Goal: Task Accomplishment & Management: Complete application form

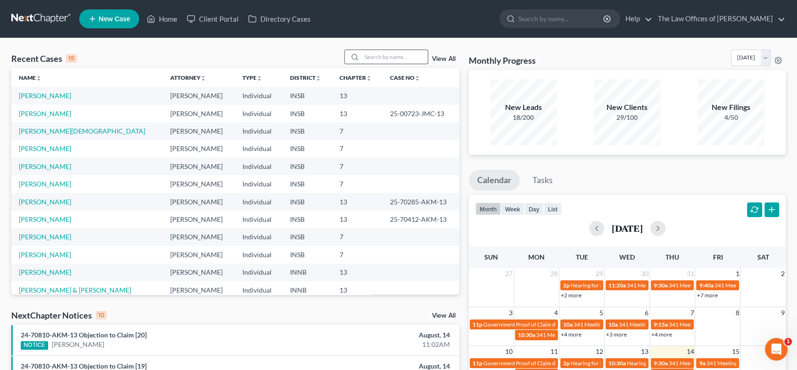
click at [379, 57] on input "search" at bounding box center [395, 57] width 66 height 14
type input "[PERSON_NAME]"
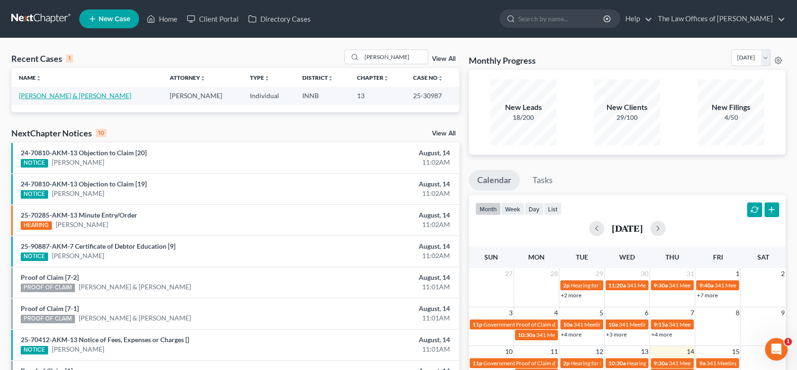
click at [63, 94] on link "[PERSON_NAME] & [PERSON_NAME]" at bounding box center [75, 96] width 112 height 8
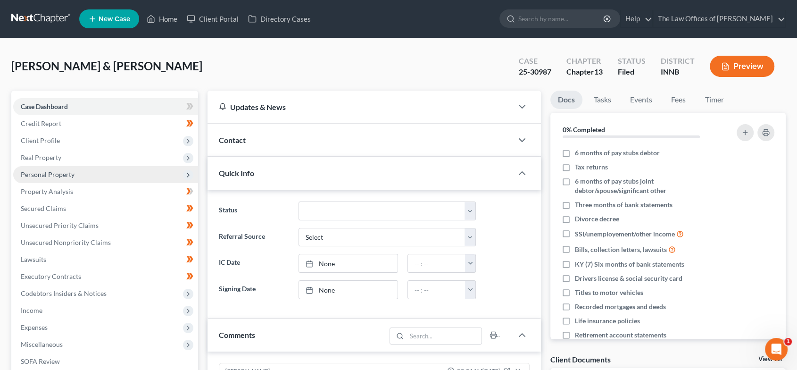
drag, startPoint x: 85, startPoint y: 156, endPoint x: 92, endPoint y: 166, distance: 11.5
click at [85, 156] on span "Real Property" at bounding box center [105, 157] width 185 height 17
click at [89, 170] on span "Properties Owned" at bounding box center [67, 174] width 54 height 8
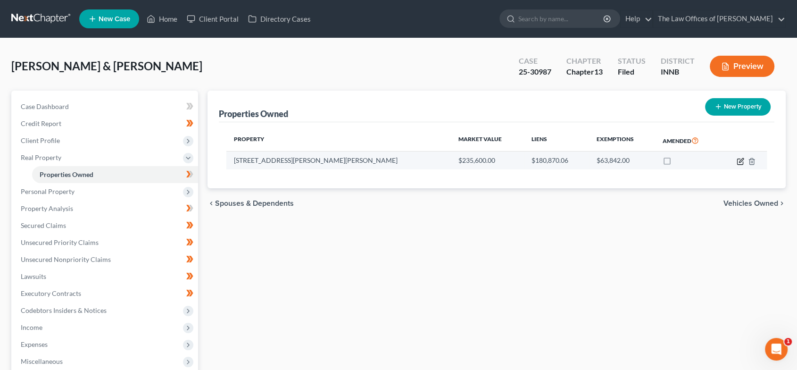
click at [741, 161] on icon "button" at bounding box center [741, 160] width 4 height 4
select select "15"
select select "2"
select select "5"
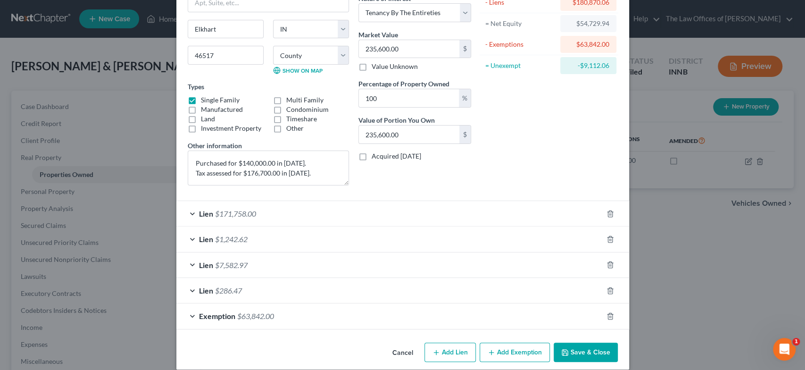
scroll to position [96, 0]
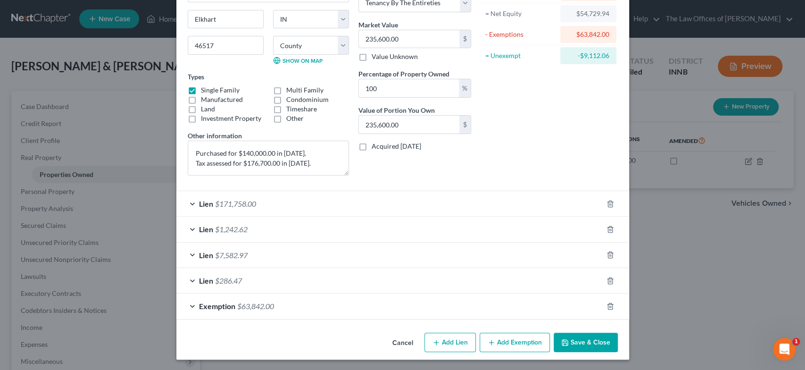
click at [308, 309] on div "Exemption $63,842.00" at bounding box center [389, 305] width 426 height 25
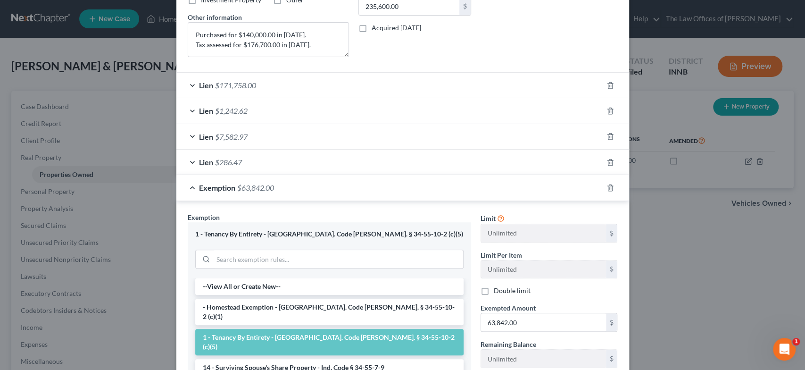
scroll to position [215, 0]
drag, startPoint x: 372, startPoint y: 233, endPoint x: 264, endPoint y: 237, distance: 108.6
click at [264, 237] on div "1 - Tenancy By Entirety - [GEOGRAPHIC_DATA]. Code [PERSON_NAME]. § 34-55-10-2 (…" at bounding box center [329, 233] width 268 height 9
copy div "Ind. Code [PERSON_NAME]. § 34-55-10-2 (c)(5)"
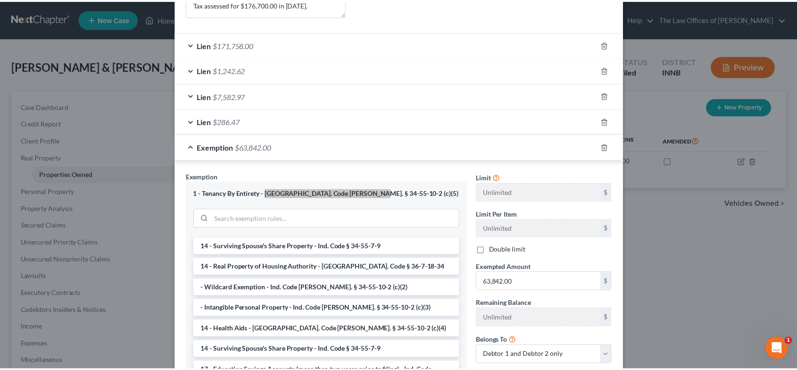
scroll to position [0, 0]
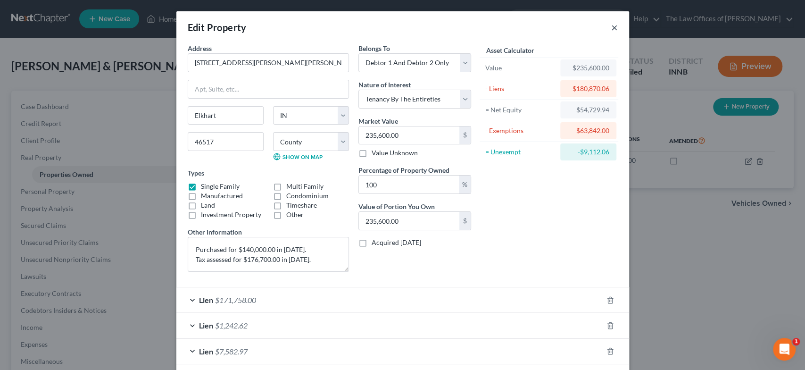
drag, startPoint x: 609, startPoint y: 25, endPoint x: 593, endPoint y: 25, distance: 16.5
click at [611, 25] on button "×" at bounding box center [614, 27] width 7 height 11
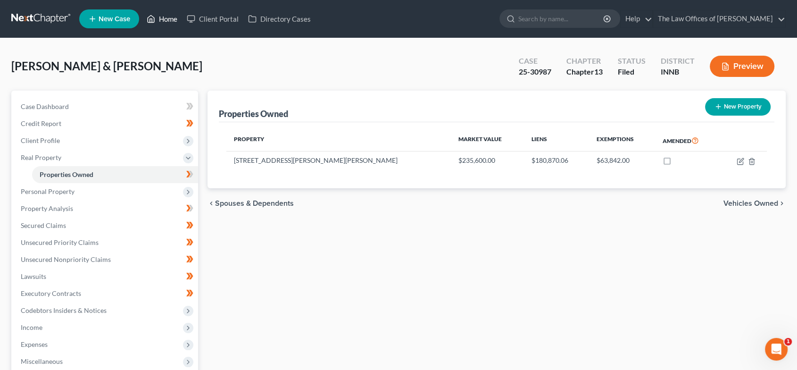
click at [165, 19] on link "Home" at bounding box center [162, 18] width 40 height 17
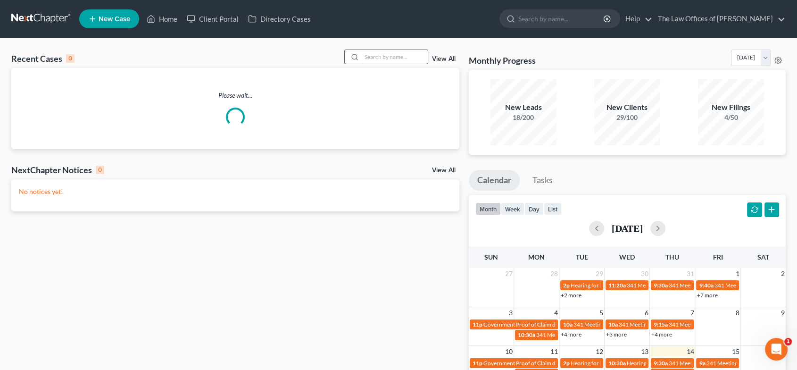
click at [401, 59] on input "search" at bounding box center [395, 57] width 66 height 14
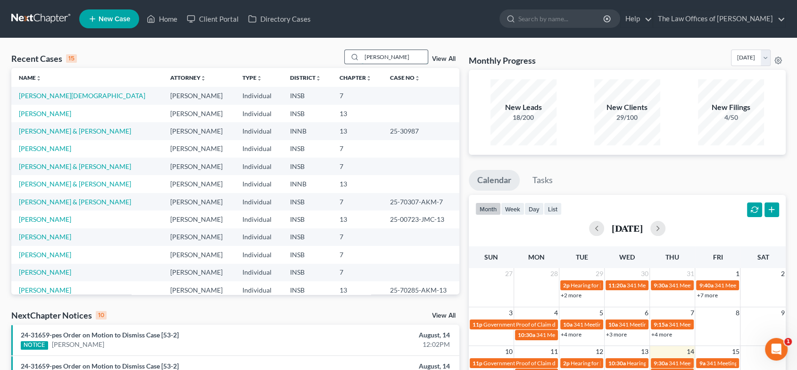
type input "[PERSON_NAME]"
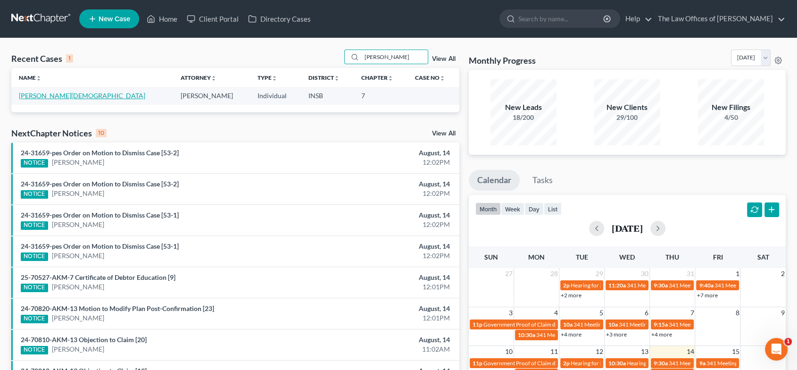
click at [53, 97] on link "[PERSON_NAME][DEMOGRAPHIC_DATA]" at bounding box center [82, 96] width 126 height 8
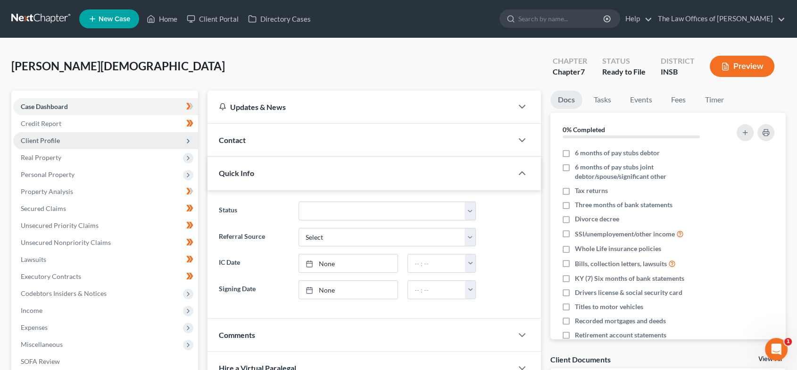
drag, startPoint x: 75, startPoint y: 136, endPoint x: 76, endPoint y: 141, distance: 4.8
click at [75, 135] on span "Client Profile" at bounding box center [105, 140] width 185 height 17
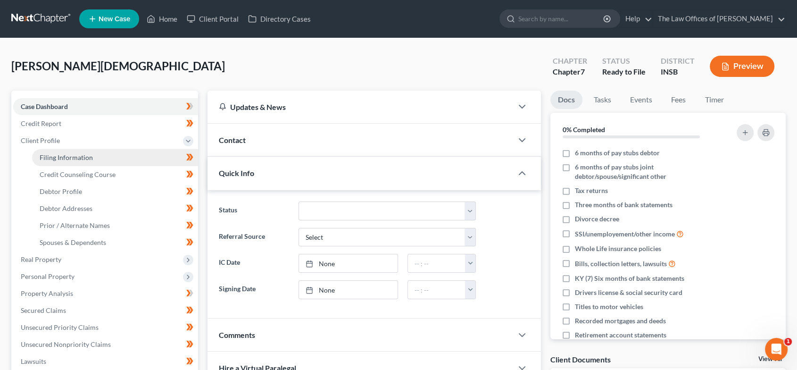
click at [81, 154] on span "Filing Information" at bounding box center [66, 157] width 53 height 8
select select "1"
select select "0"
select select "15"
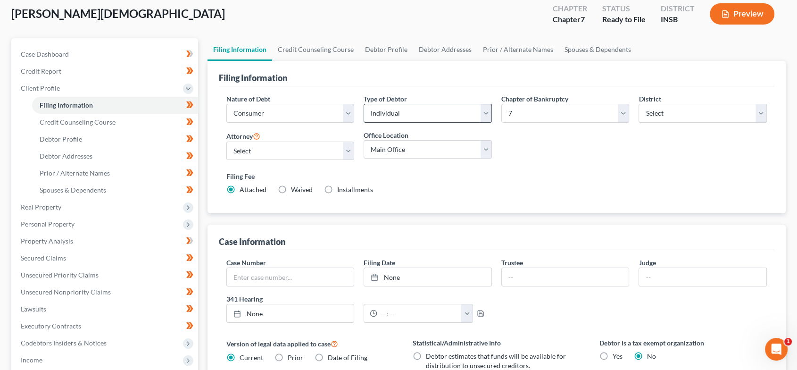
scroll to position [38, 0]
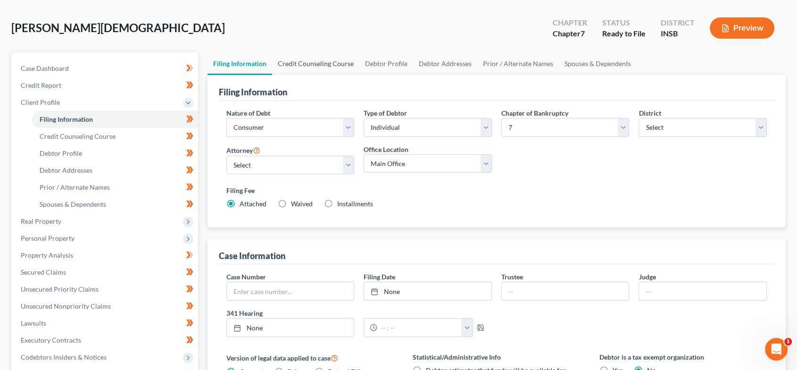
click at [327, 64] on link "Credit Counseling Course" at bounding box center [315, 63] width 87 height 23
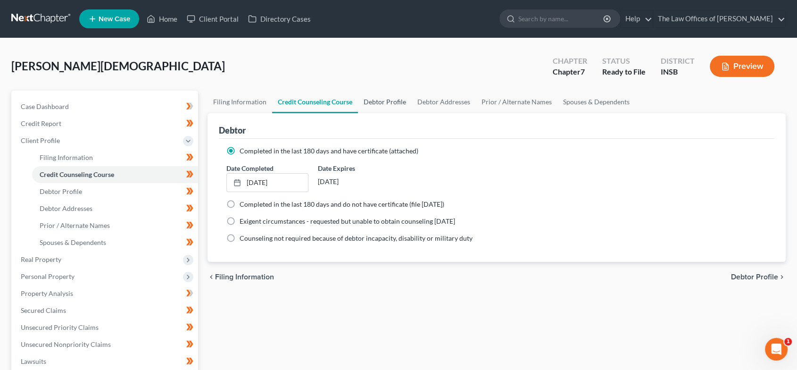
click at [392, 98] on link "Debtor Profile" at bounding box center [385, 102] width 54 height 23
select select "0"
select select "1"
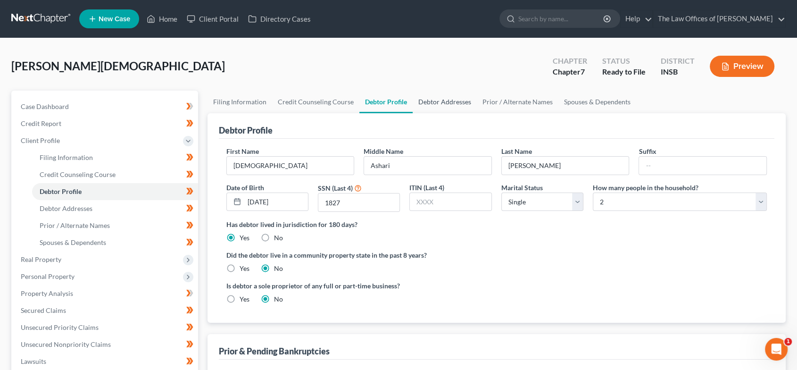
click at [435, 101] on link "Debtor Addresses" at bounding box center [445, 102] width 64 height 23
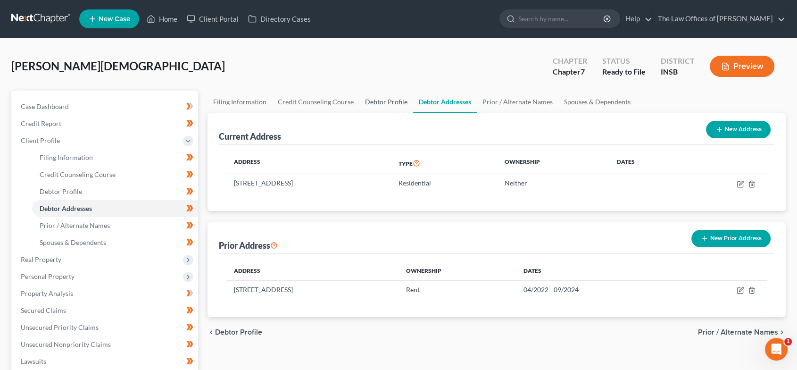
click at [392, 103] on link "Debtor Profile" at bounding box center [386, 102] width 54 height 23
select select "0"
select select "1"
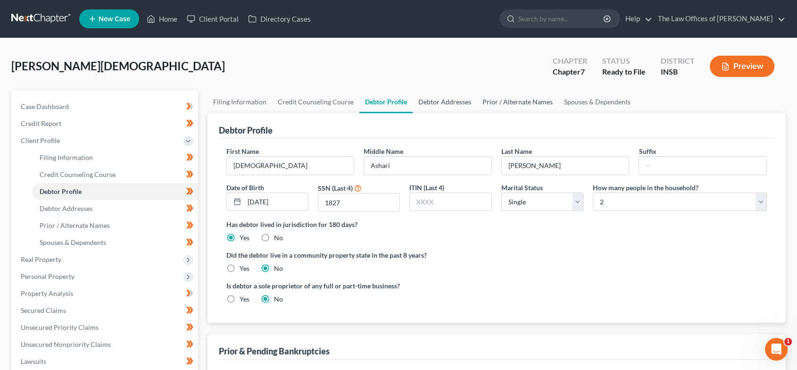
drag, startPoint x: 453, startPoint y: 102, endPoint x: 476, endPoint y: 104, distance: 23.2
click at [453, 102] on link "Debtor Addresses" at bounding box center [445, 102] width 64 height 23
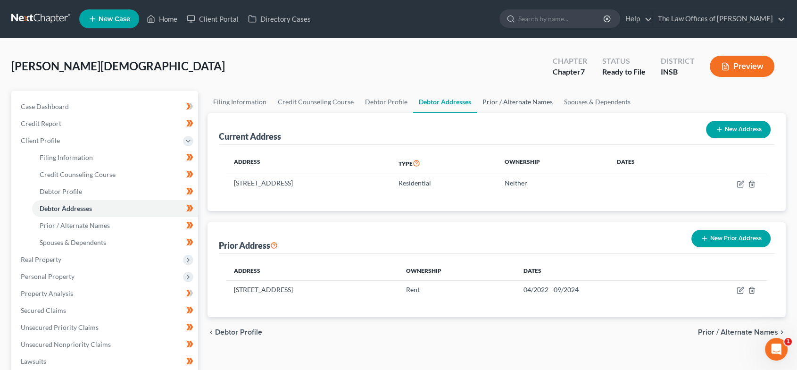
click at [507, 103] on link "Prior / Alternate Names" at bounding box center [518, 102] width 82 height 23
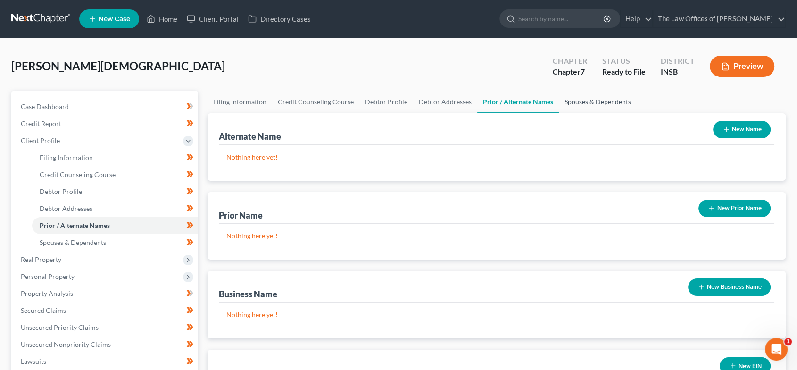
click at [585, 100] on link "Spouses & Dependents" at bounding box center [598, 102] width 78 height 23
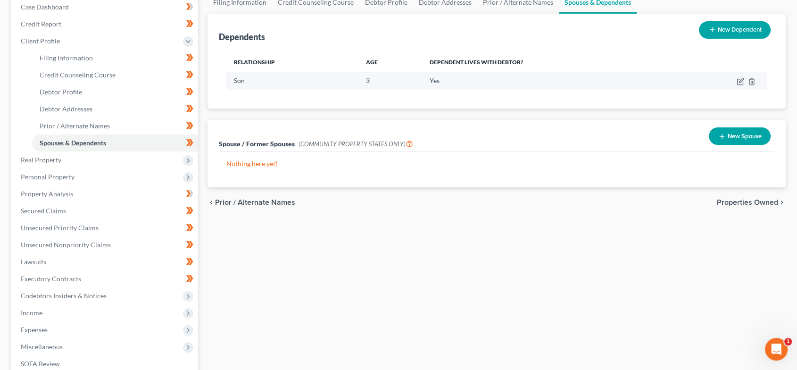
scroll to position [100, 0]
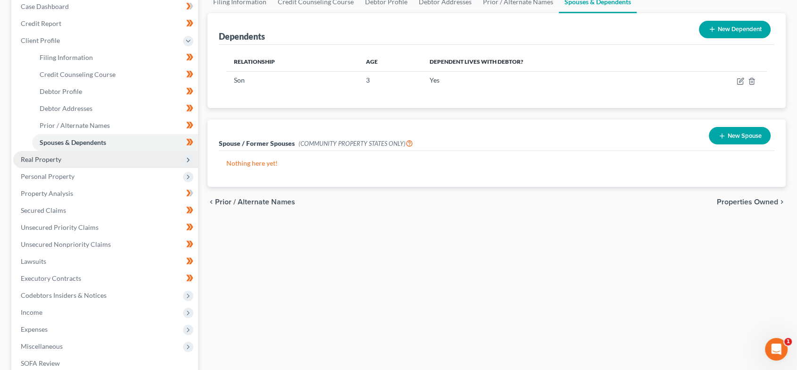
click at [83, 156] on span "Real Property" at bounding box center [105, 159] width 185 height 17
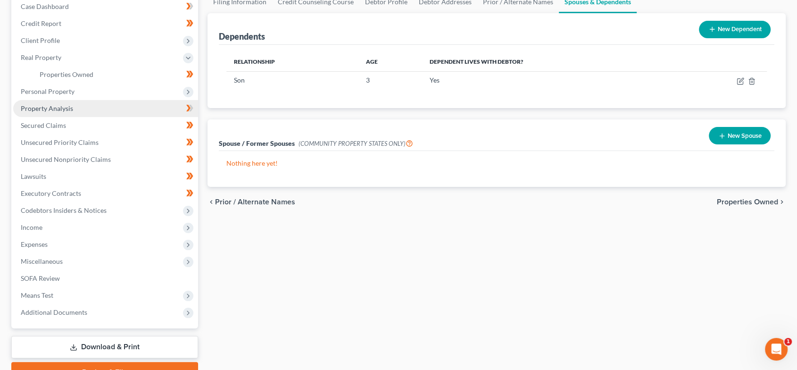
click at [69, 112] on link "Property Analysis" at bounding box center [105, 108] width 185 height 17
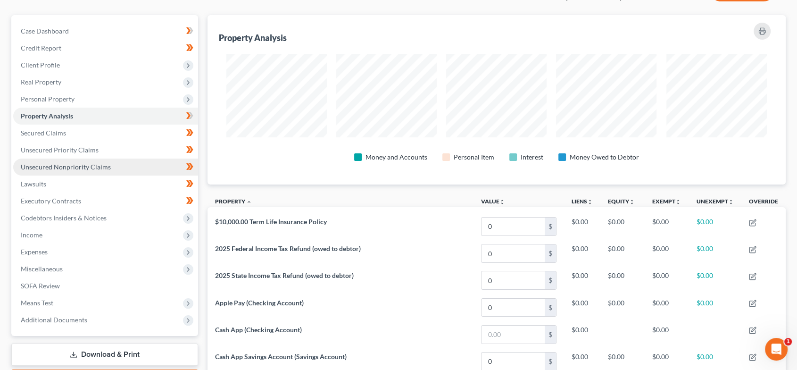
click at [95, 165] on span "Unsecured Nonpriority Claims" at bounding box center [66, 167] width 90 height 8
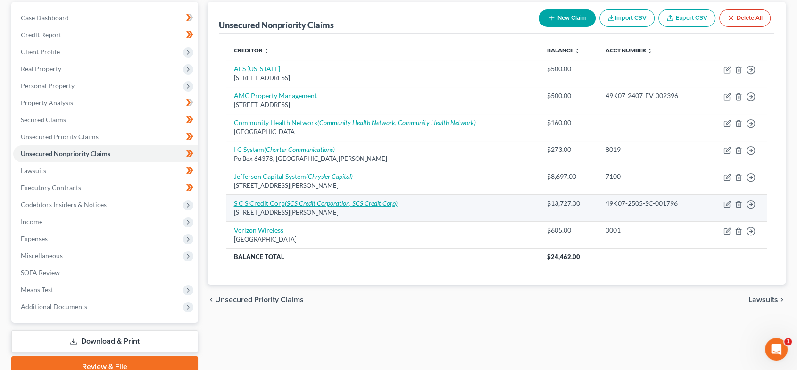
scroll to position [113, 0]
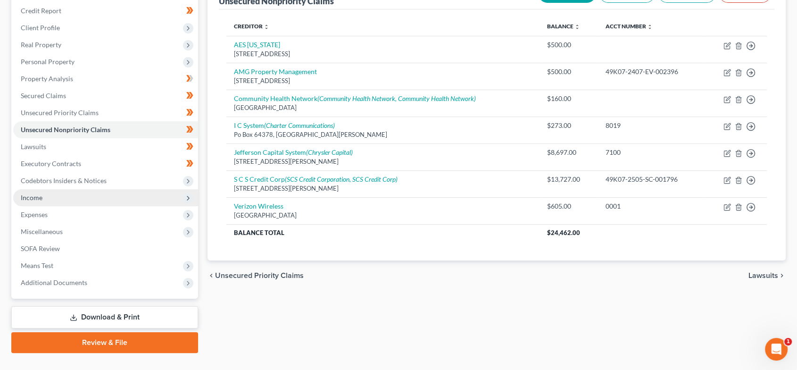
click at [79, 203] on span "Income" at bounding box center [105, 197] width 185 height 17
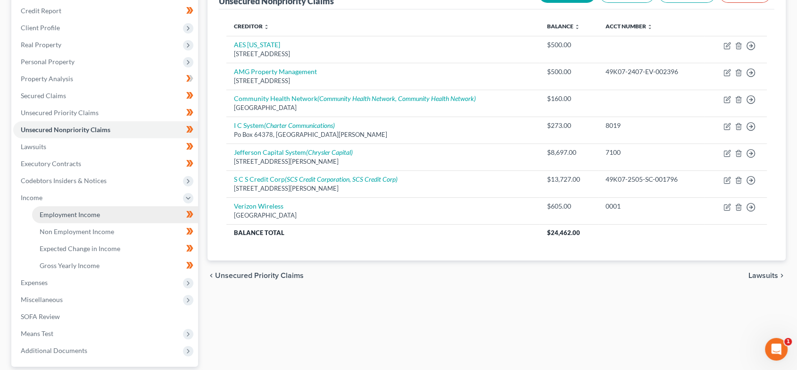
click at [85, 214] on span "Employment Income" at bounding box center [70, 214] width 60 height 8
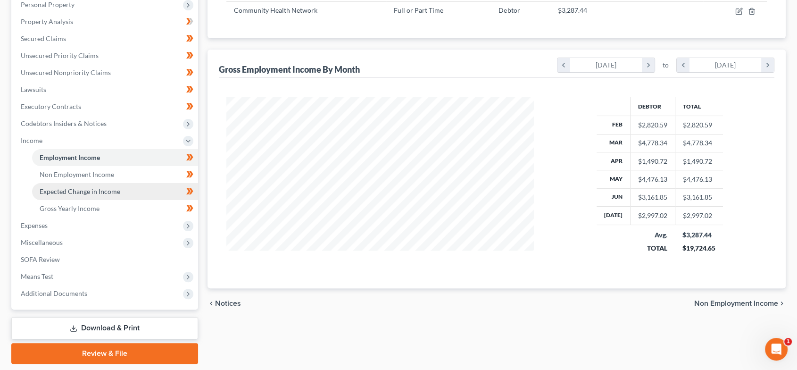
scroll to position [183, 0]
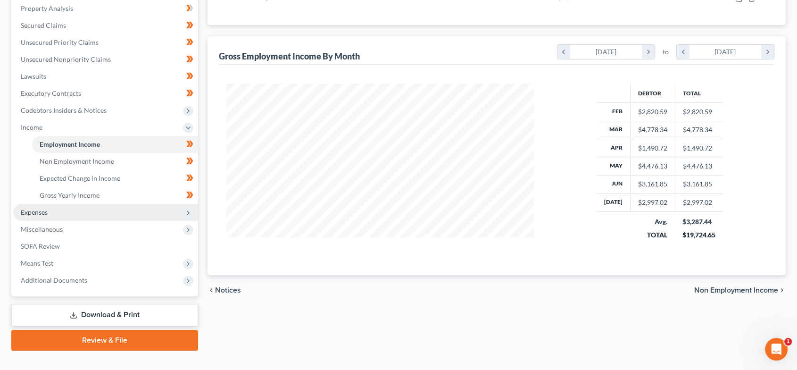
click at [53, 215] on span "Expenses" at bounding box center [105, 212] width 185 height 17
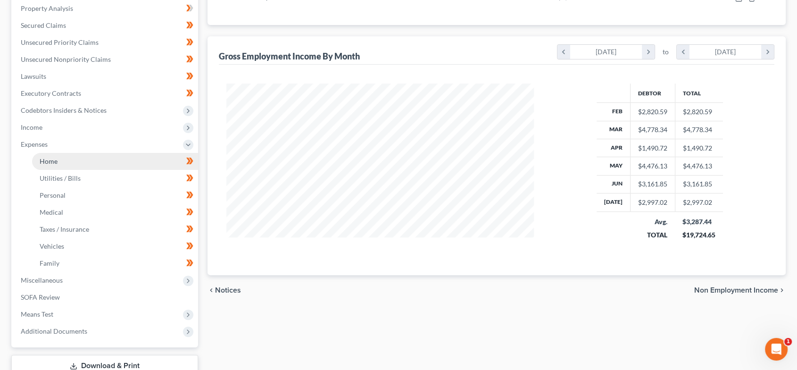
click at [64, 161] on link "Home" at bounding box center [115, 161] width 166 height 17
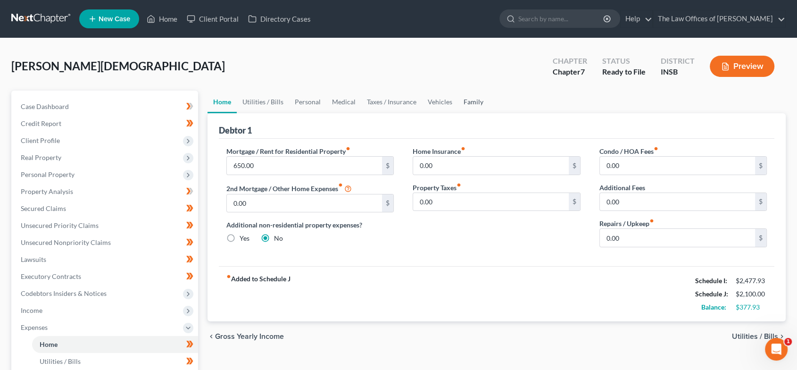
click at [473, 100] on link "Family" at bounding box center [473, 102] width 31 height 23
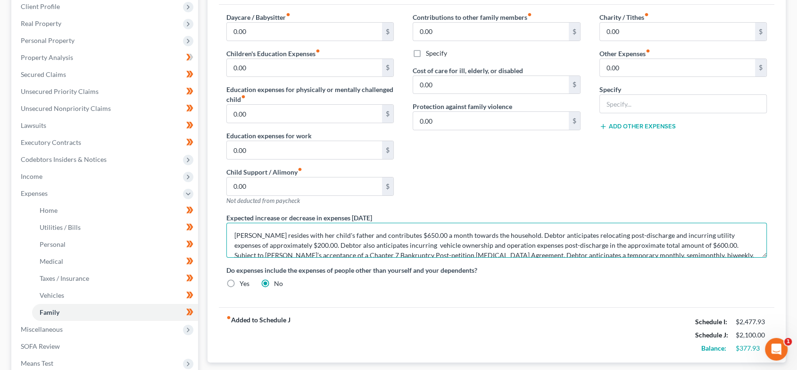
click at [677, 230] on textarea "[PERSON_NAME] resides with her child's father and contributes $650.00 a month t…" at bounding box center [496, 240] width 541 height 35
type textarea "[PERSON_NAME] resides with her child's father and contributes $650.00 a month t…"
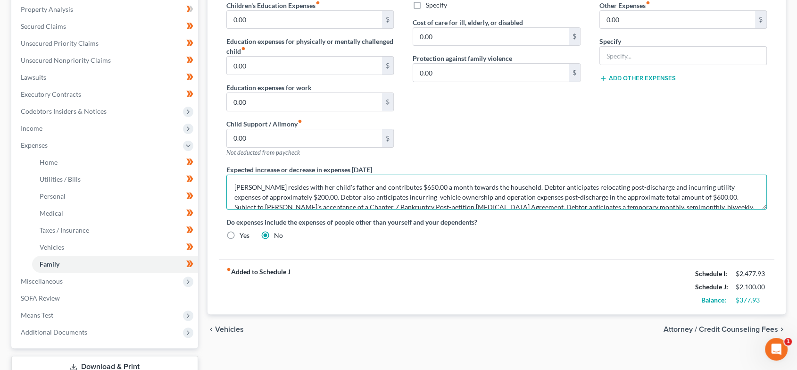
scroll to position [186, 0]
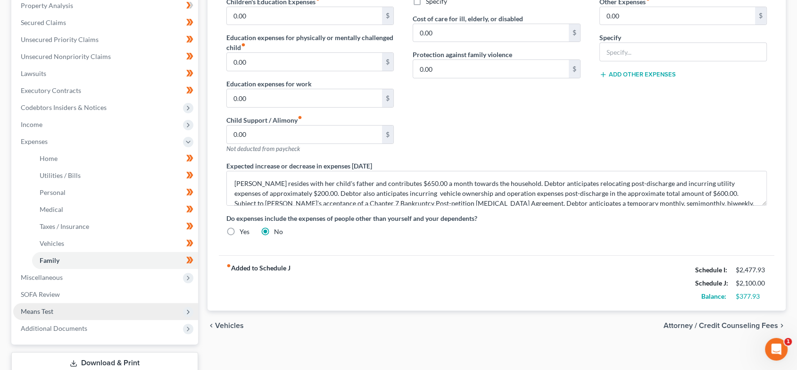
drag, startPoint x: 115, startPoint y: 311, endPoint x: 116, endPoint y: 316, distance: 4.8
click at [115, 311] on span "Means Test" at bounding box center [105, 311] width 185 height 17
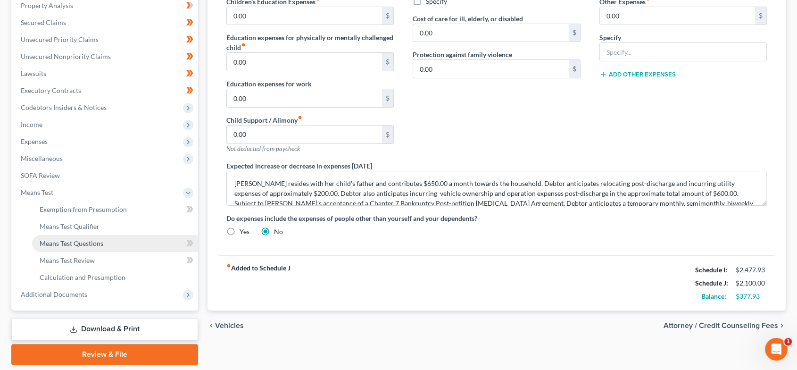
click at [106, 244] on link "Means Test Questions" at bounding box center [115, 243] width 166 height 17
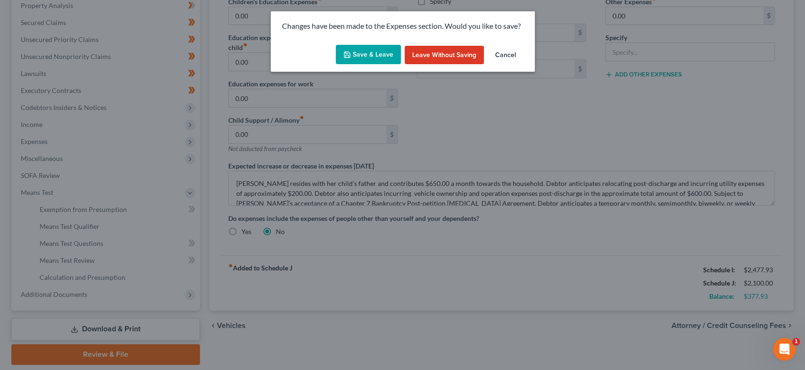
click at [441, 50] on button "Leave without Saving" at bounding box center [444, 55] width 79 height 19
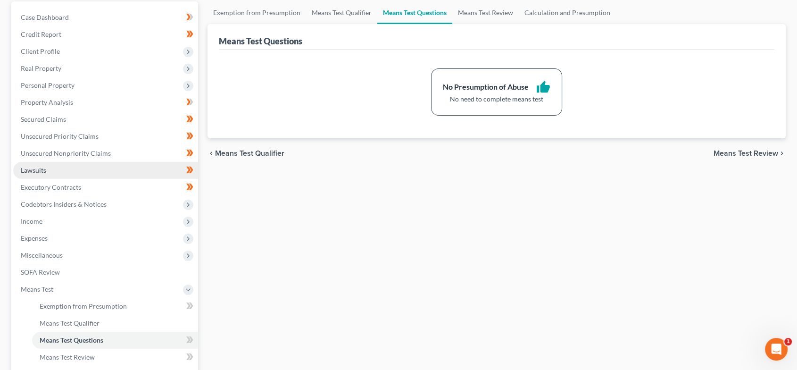
scroll to position [216, 0]
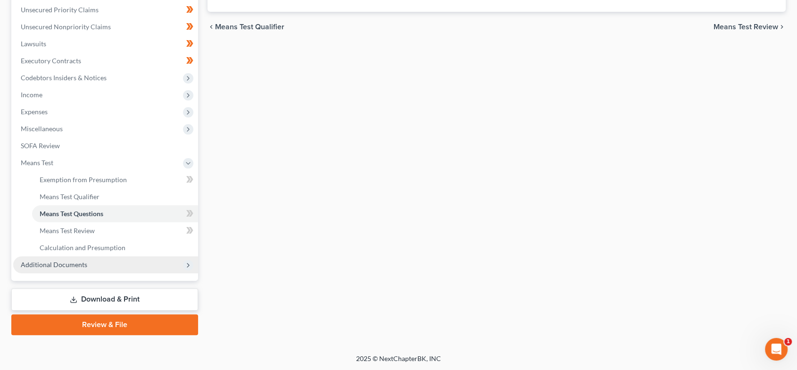
click at [140, 263] on span "Additional Documents" at bounding box center [105, 264] width 185 height 17
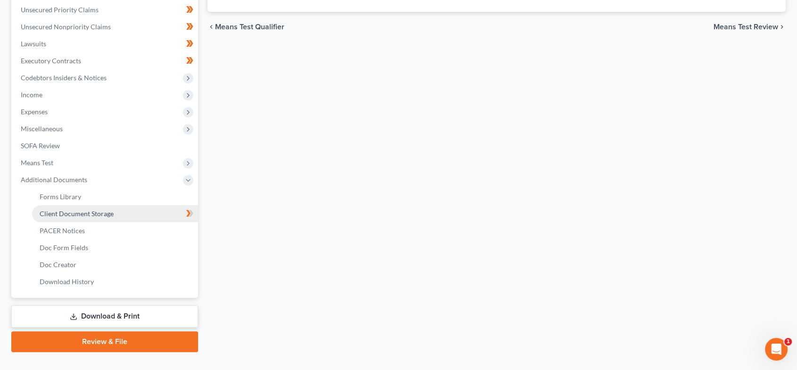
click at [139, 214] on link "Client Document Storage" at bounding box center [115, 213] width 166 height 17
select select "9"
select select "15"
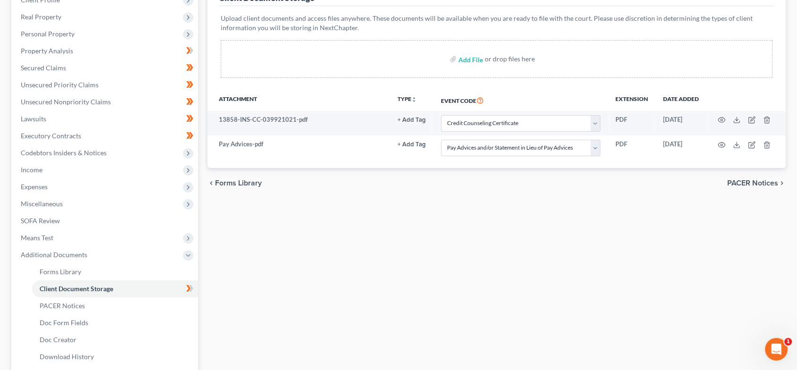
scroll to position [233, 0]
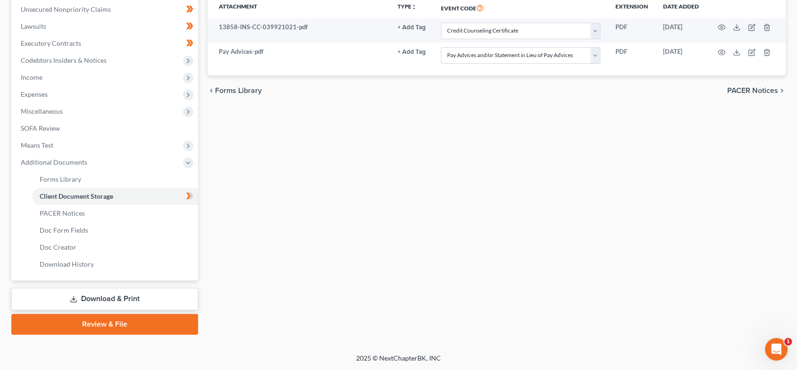
click at [157, 320] on link "Review & File" at bounding box center [104, 324] width 187 height 21
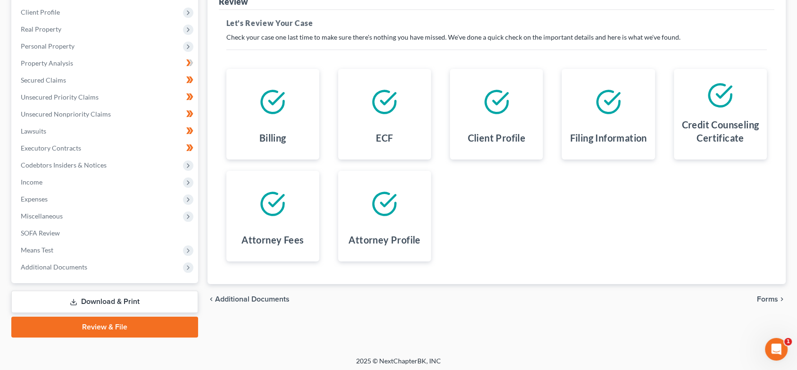
scroll to position [131, 0]
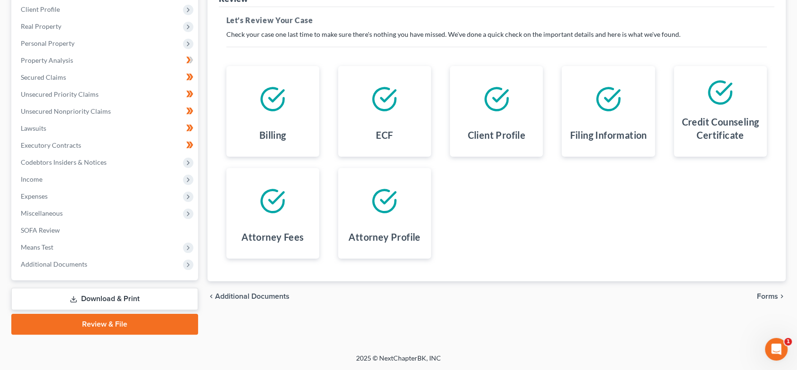
click at [770, 293] on span "Forms" at bounding box center [767, 296] width 21 height 8
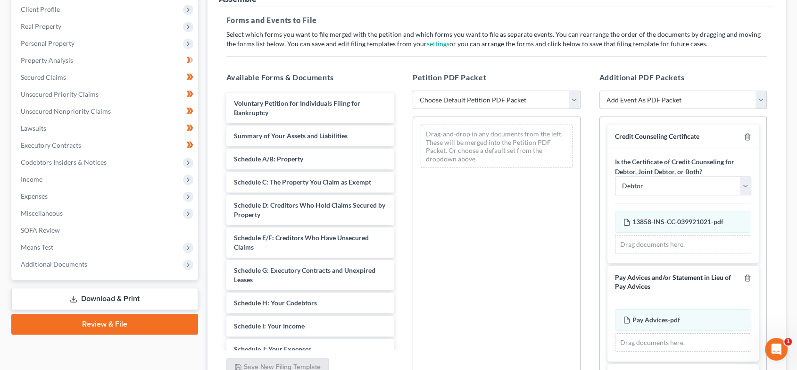
click at [504, 97] on select "Choose Default Petition PDF Packet Emergency Filing (Voluntary Petition and Cre…" at bounding box center [497, 100] width 168 height 19
select select "1"
click at [413, 91] on select "Choose Default Petition PDF Packet Emergency Filing (Voluntary Petition and Cre…" at bounding box center [497, 100] width 168 height 19
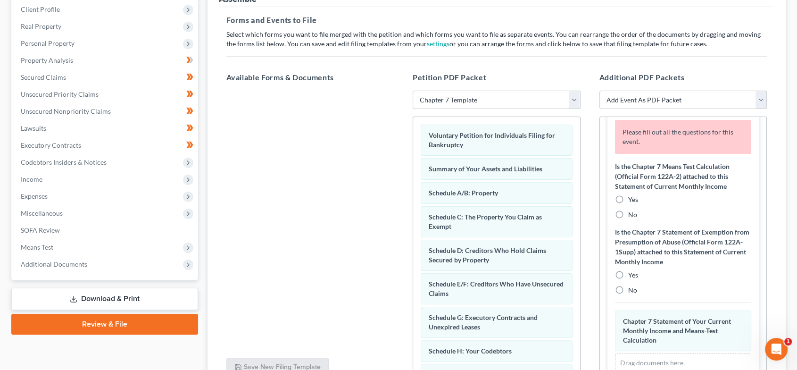
scroll to position [313, 0]
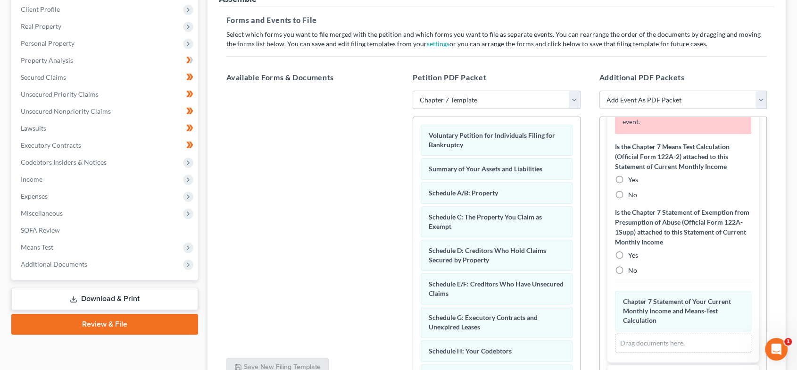
drag, startPoint x: 621, startPoint y: 192, endPoint x: 628, endPoint y: 251, distance: 58.9
click at [628, 192] on label "No" at bounding box center [632, 194] width 9 height 9
click at [632, 192] on input "No" at bounding box center [635, 193] width 6 height 6
radio input "true"
click at [628, 269] on label "No" at bounding box center [632, 270] width 9 height 9
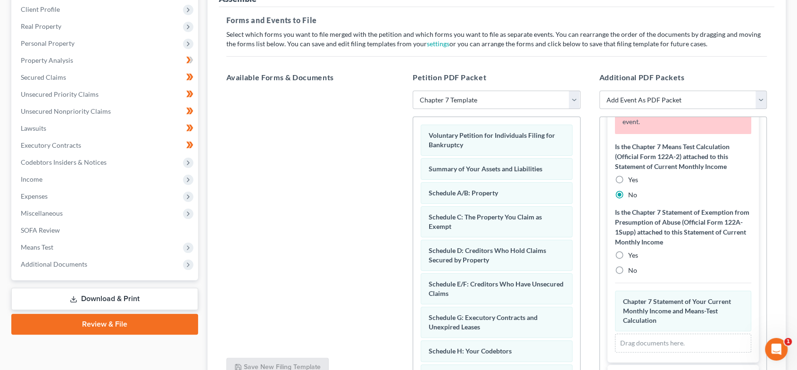
click at [632, 269] on input "No" at bounding box center [635, 269] width 6 height 6
radio input "true"
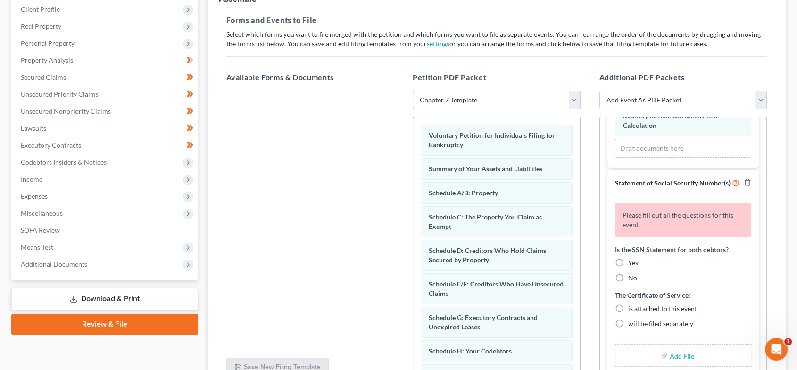
scroll to position [480, 0]
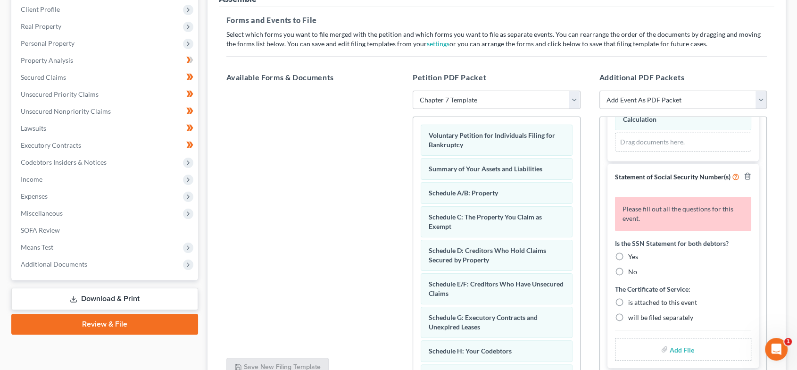
click at [628, 256] on label "Yes" at bounding box center [633, 256] width 10 height 9
click at [632, 256] on input "Yes" at bounding box center [635, 255] width 6 height 6
radio input "true"
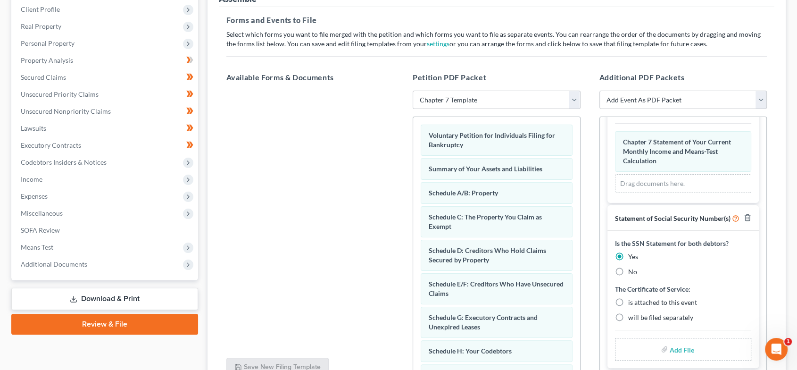
click at [628, 300] on label "is attached to this event" at bounding box center [662, 302] width 69 height 9
click at [632, 300] on input "is attached to this event" at bounding box center [635, 301] width 6 height 6
radio input "true"
click at [685, 348] on input "file" at bounding box center [681, 349] width 23 height 17
type input "C:\fakepath\SSN.pdf"
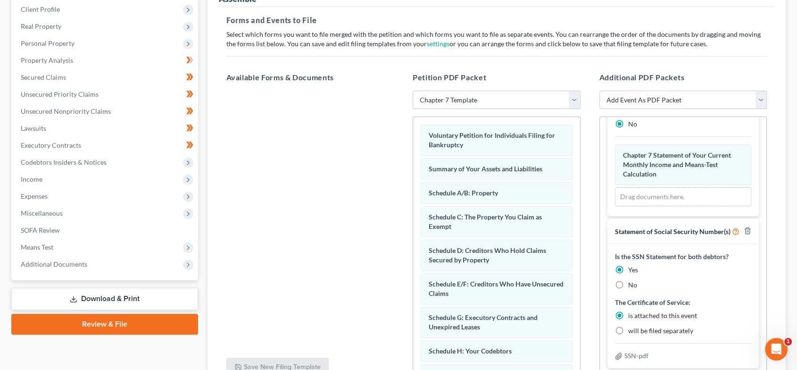
scroll to position [425, 0]
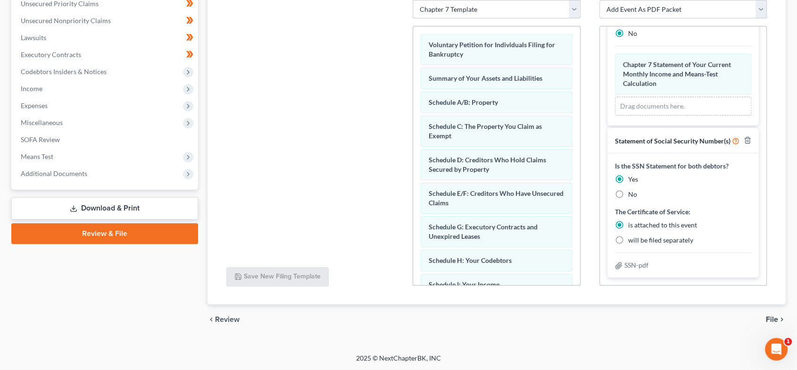
click at [773, 318] on span "File" at bounding box center [772, 320] width 12 height 8
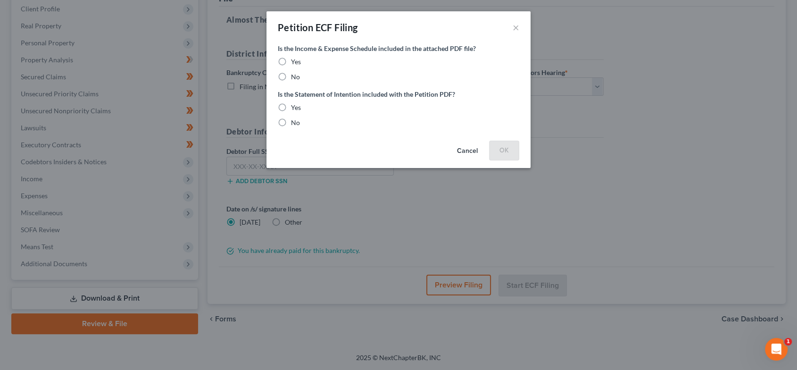
scroll to position [131, 0]
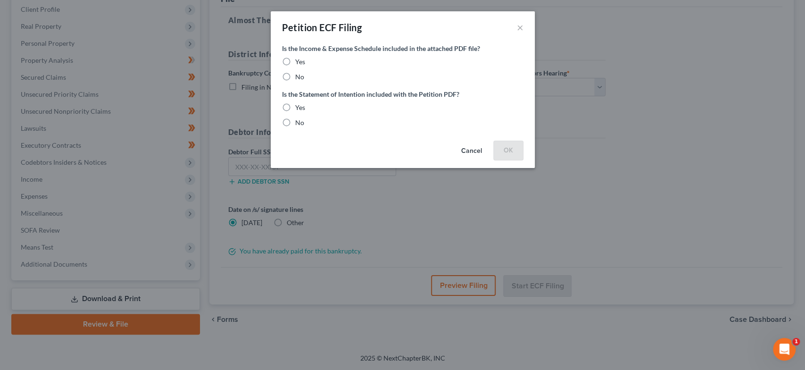
click at [301, 62] on span "Yes" at bounding box center [300, 62] width 10 height 8
click at [301, 62] on input "Yes" at bounding box center [302, 60] width 6 height 6
radio input "true"
click at [294, 104] on div "Yes" at bounding box center [403, 107] width 242 height 9
click at [295, 105] on label "Yes" at bounding box center [300, 107] width 10 height 9
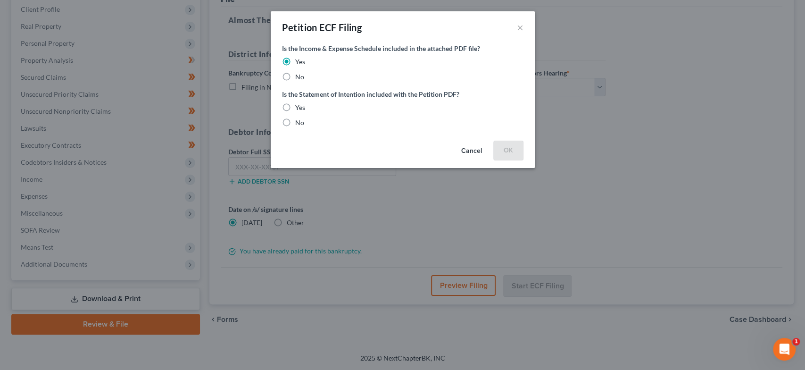
click at [299, 105] on input "Yes" at bounding box center [302, 106] width 6 height 6
radio input "true"
click at [502, 151] on button "OK" at bounding box center [508, 150] width 30 height 19
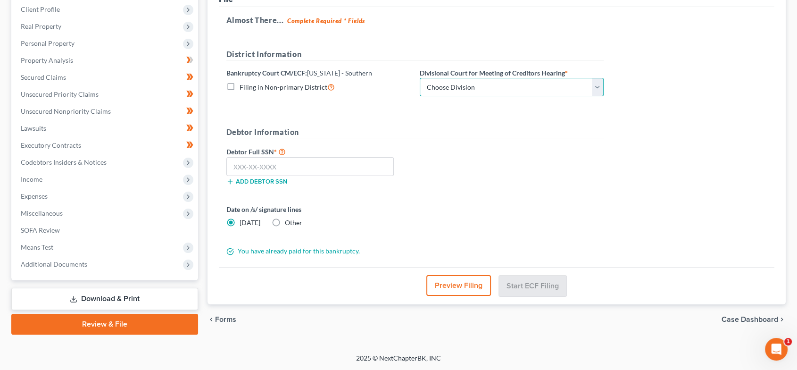
click at [528, 88] on select "Choose Division [GEOGRAPHIC_DATA] [GEOGRAPHIC_DATA] [GEOGRAPHIC_DATA] [GEOGRAPH…" at bounding box center [512, 87] width 184 height 19
select select "1"
click at [420, 78] on select "Choose Division [GEOGRAPHIC_DATA] [GEOGRAPHIC_DATA] [GEOGRAPHIC_DATA] [GEOGRAPH…" at bounding box center [512, 87] width 184 height 19
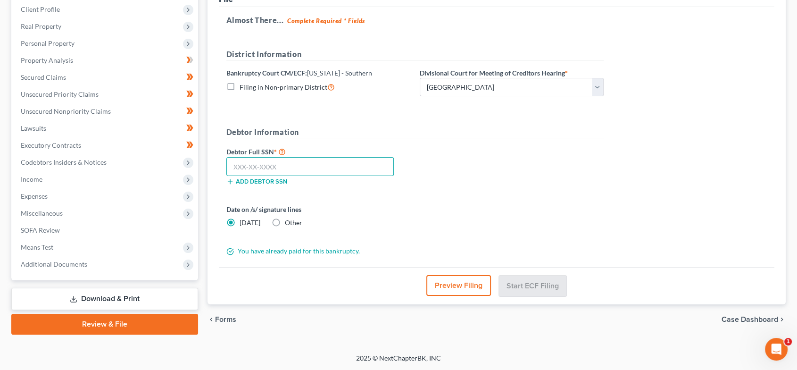
click at [289, 167] on input "text" at bounding box center [310, 166] width 168 height 19
paste input "303-27-1827"
type input "303-27-1827"
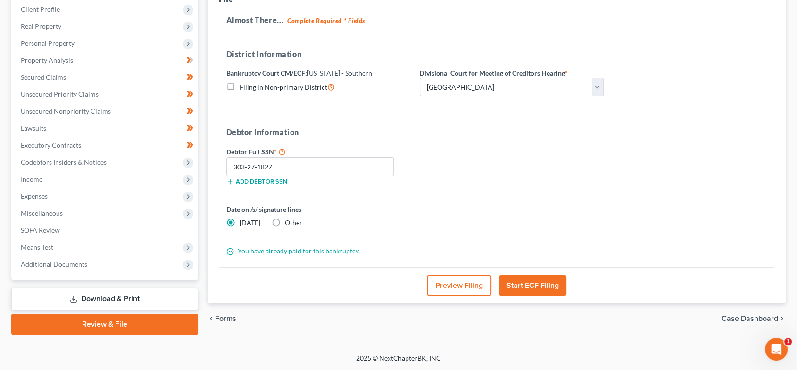
drag, startPoint x: 540, startPoint y: 286, endPoint x: 545, endPoint y: 286, distance: 5.7
click at [540, 286] on button "Start ECF Filing" at bounding box center [532, 285] width 67 height 21
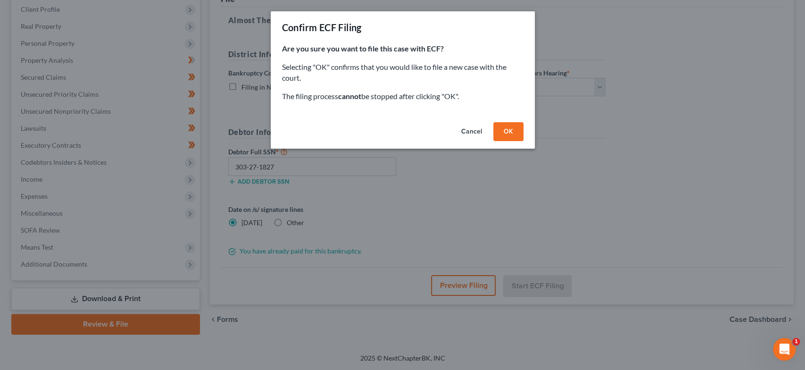
click at [516, 132] on button "OK" at bounding box center [508, 131] width 30 height 19
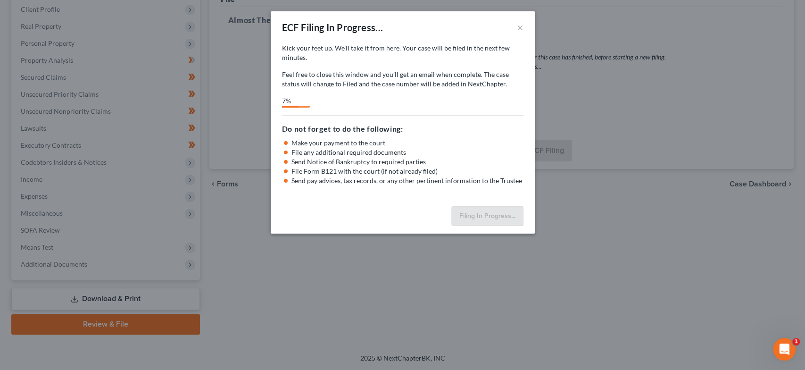
select select "1"
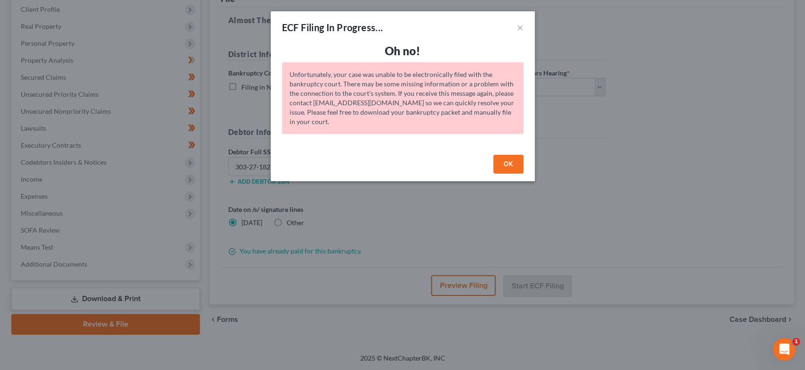
click at [517, 162] on button "OK" at bounding box center [508, 164] width 30 height 19
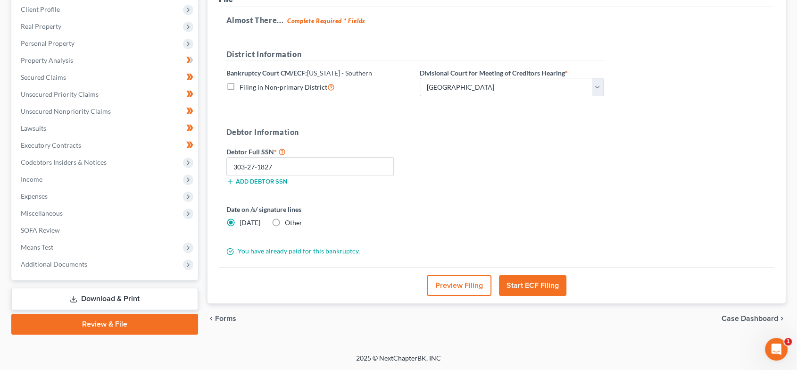
click at [551, 283] on button "Start ECF Filing" at bounding box center [532, 285] width 67 height 21
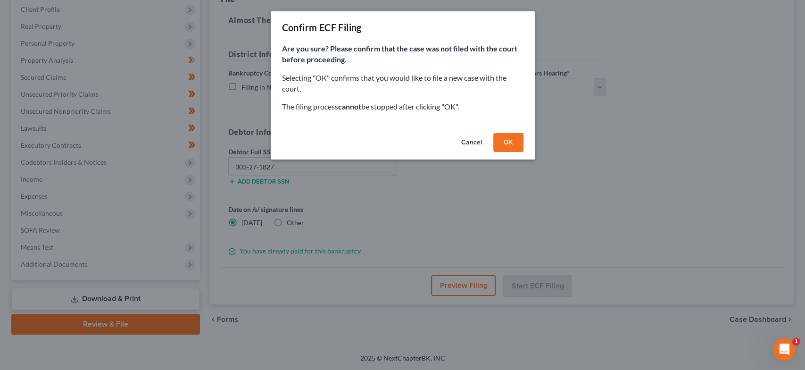
click at [521, 145] on button "OK" at bounding box center [508, 142] width 30 height 19
